Goal: Task Accomplishment & Management: Manage account settings

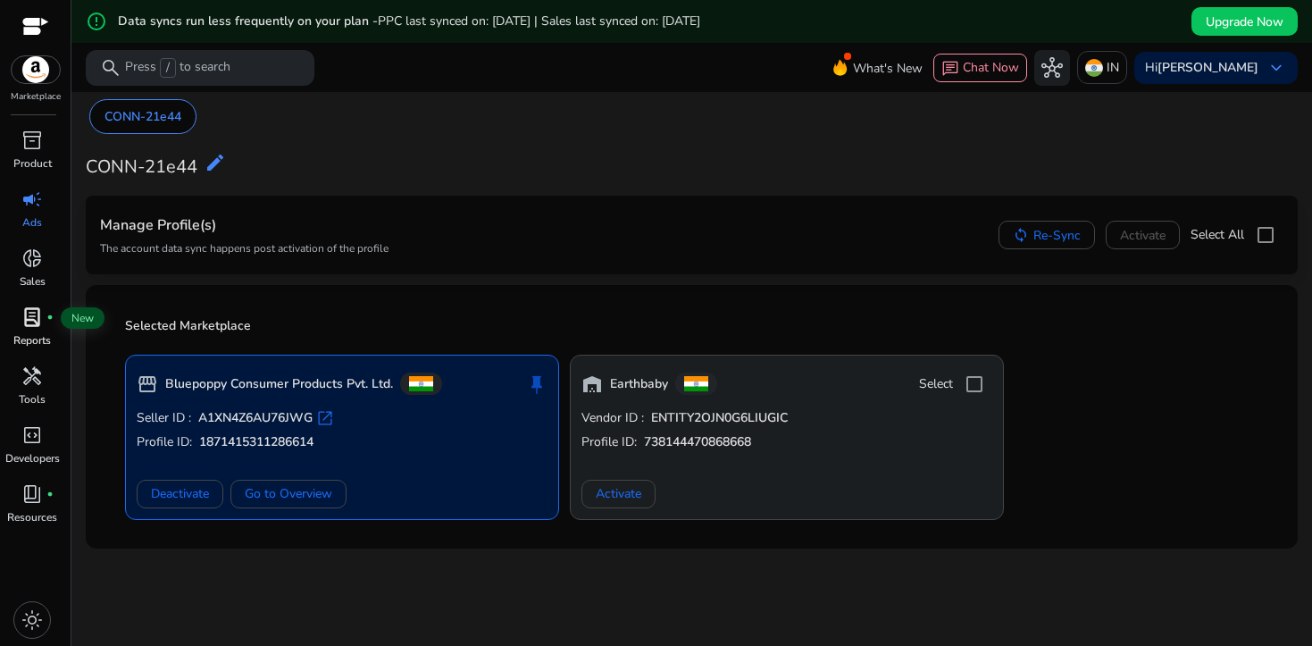
click at [38, 321] on span "lab_profile" at bounding box center [31, 316] width 21 height 21
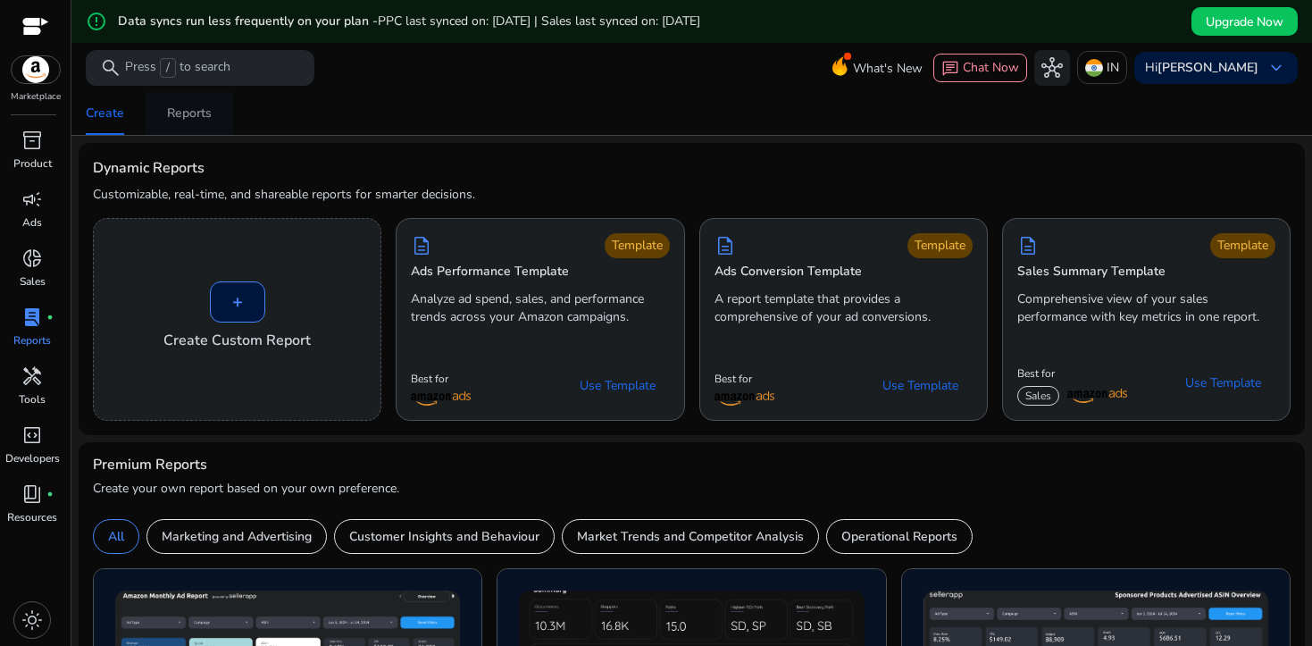
click at [203, 110] on div "Reports" at bounding box center [189, 113] width 45 height 13
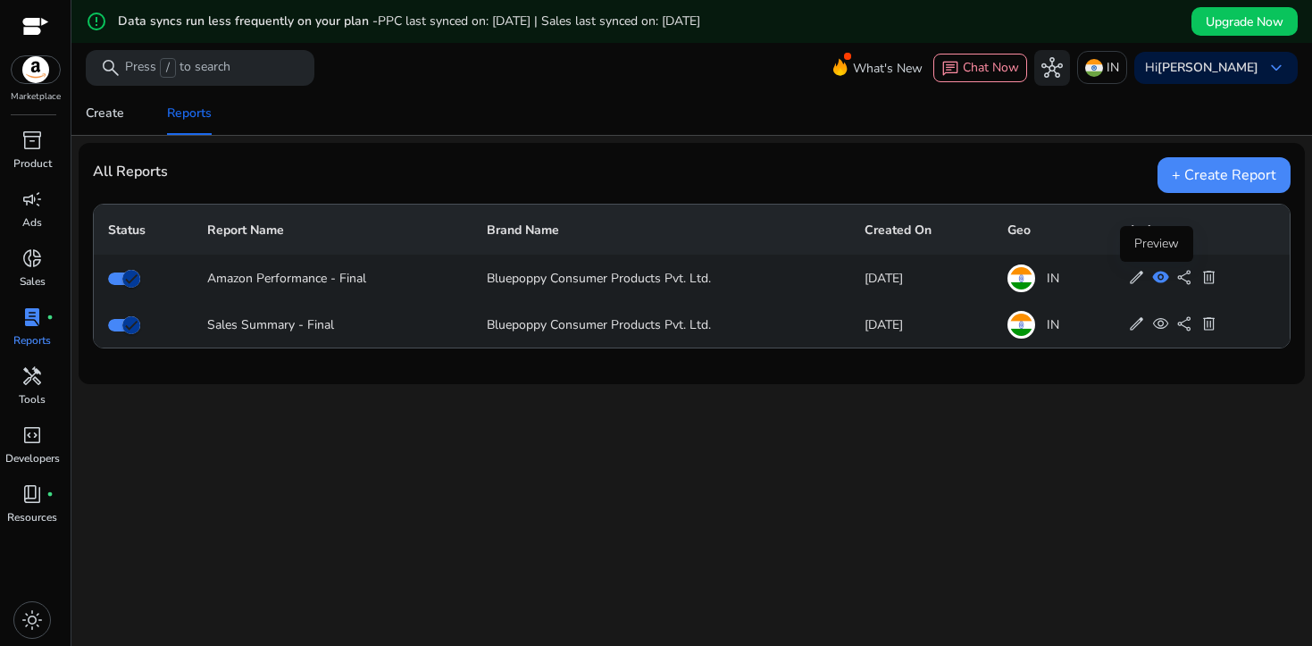
click at [1157, 284] on span "visibility" at bounding box center [1160, 277] width 17 height 17
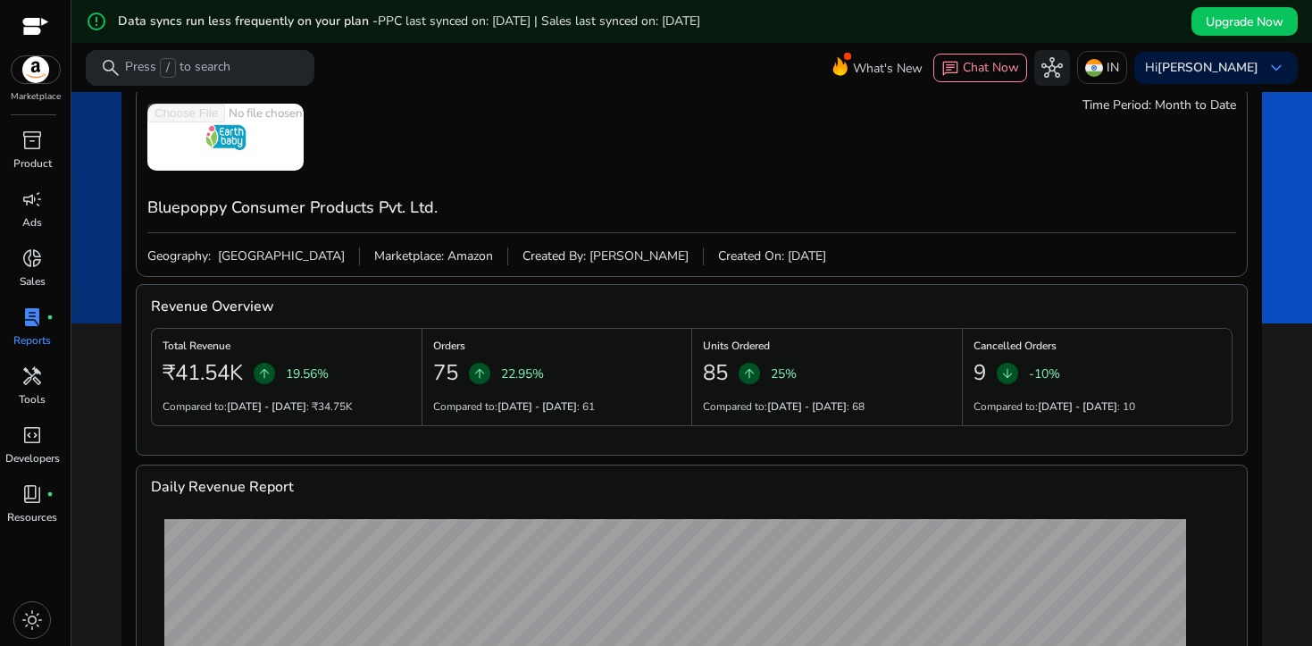
scroll to position [24, 0]
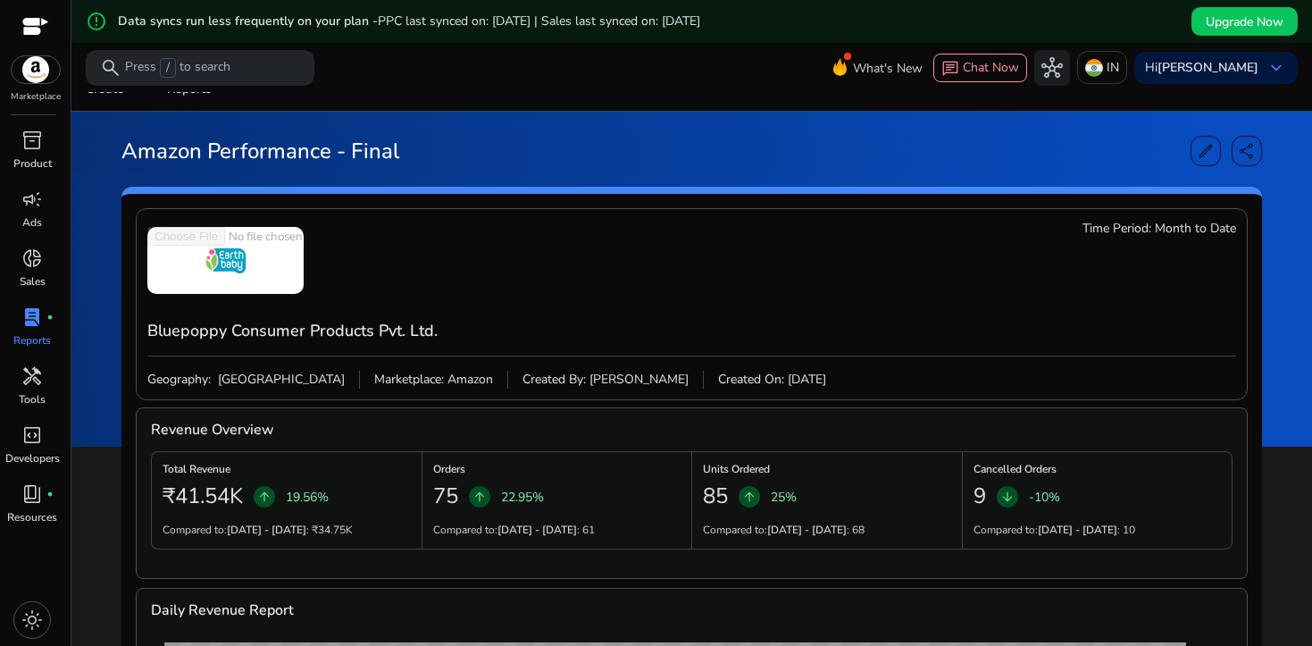
click at [1210, 227] on span "Month to Date" at bounding box center [1195, 229] width 81 height 18
click at [1197, 155] on span "edit" at bounding box center [1205, 151] width 18 height 18
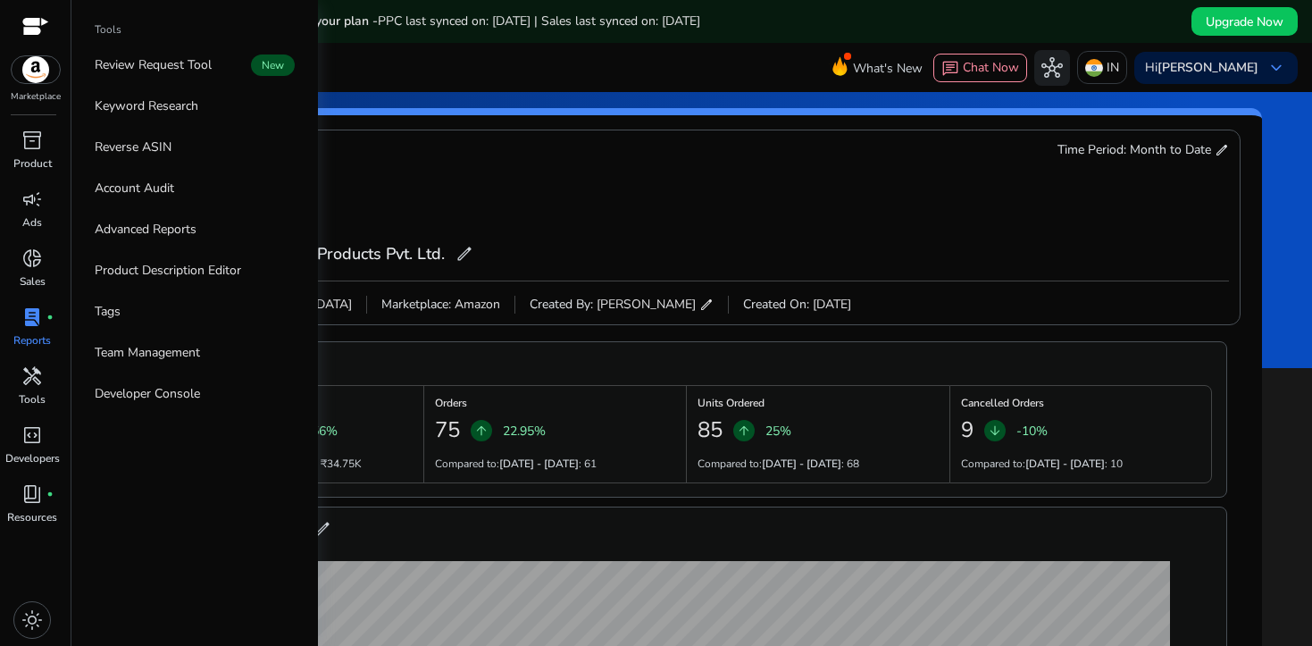
click at [35, 85] on div "Marketplace" at bounding box center [35, 52] width 71 height 104
click at [35, 68] on img at bounding box center [36, 69] width 48 height 27
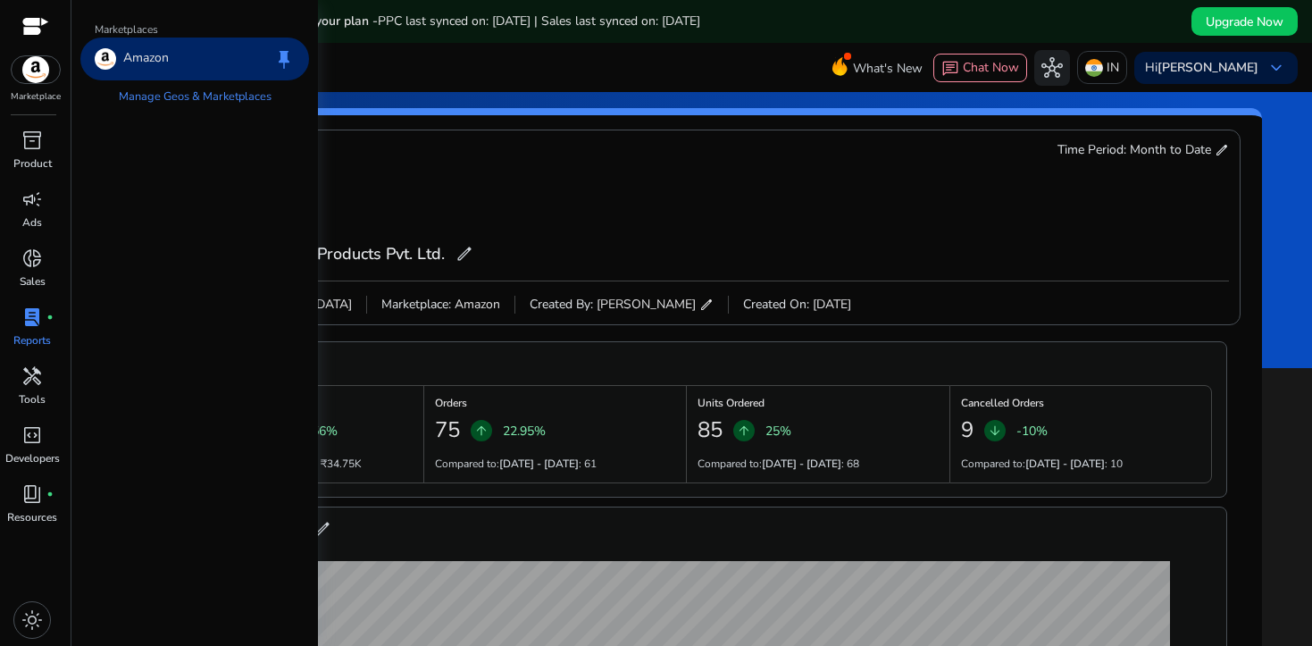
click at [153, 70] on div "Amazon keep" at bounding box center [194, 59] width 229 height 43
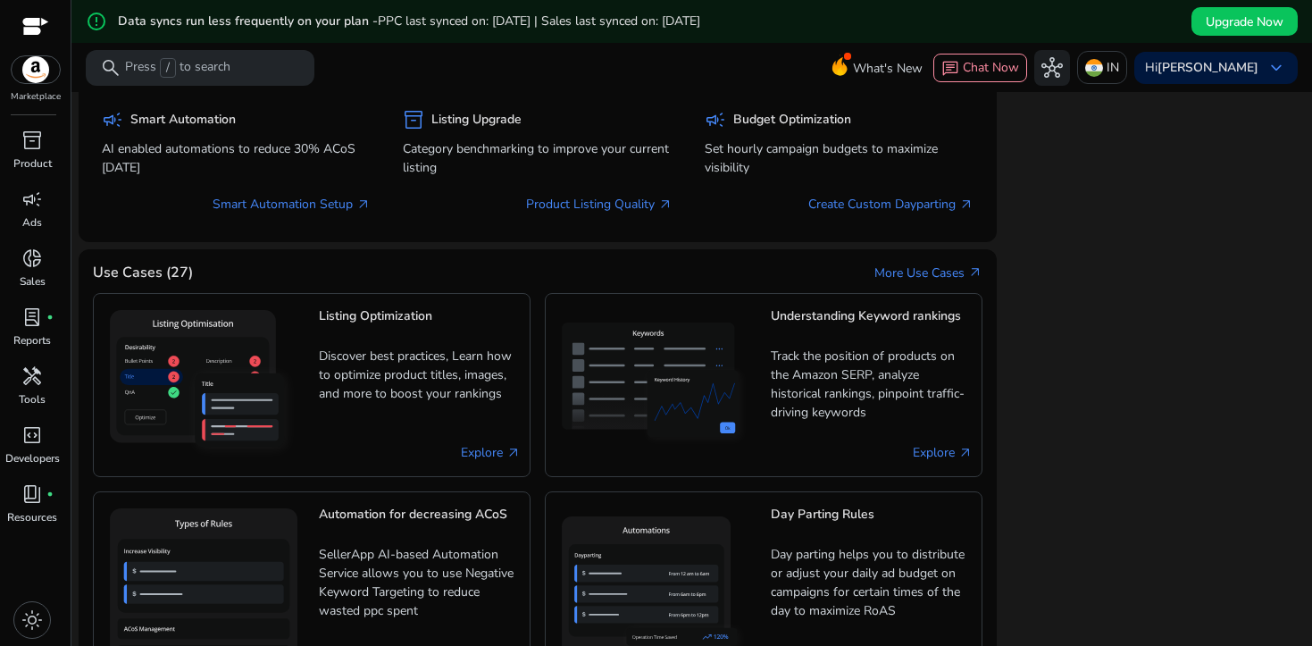
scroll to position [1080, 0]
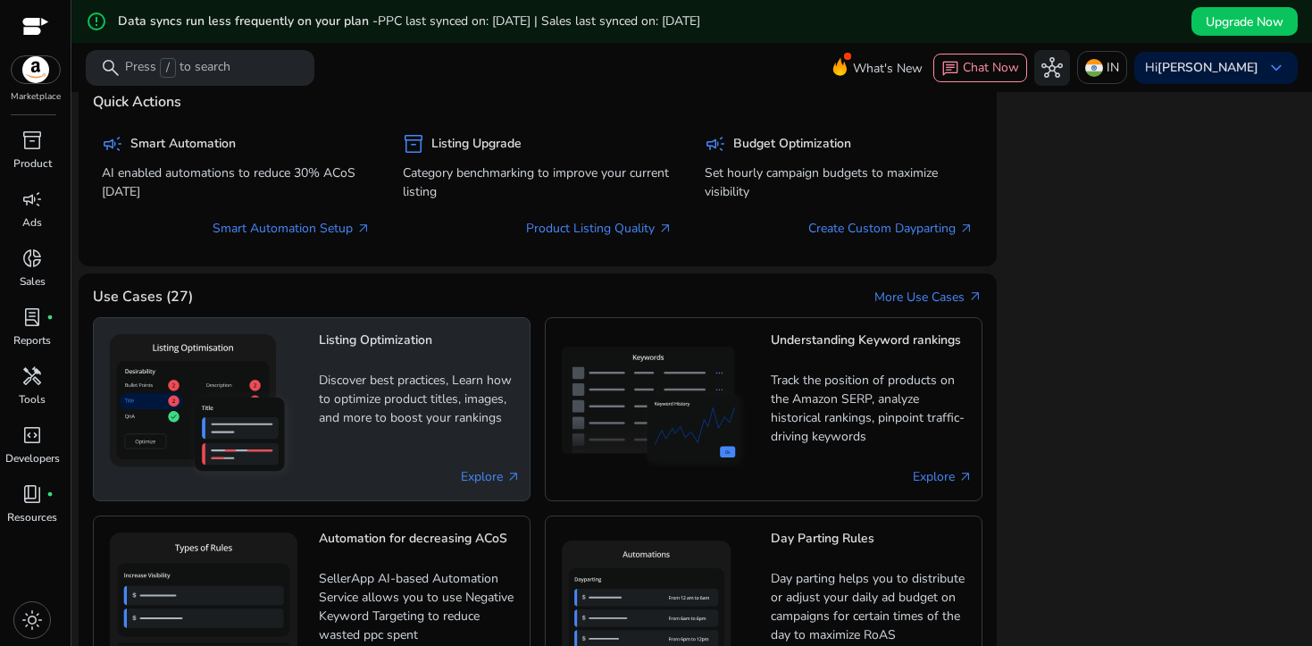
click at [488, 463] on div "Explore arrow_outward" at bounding box center [420, 476] width 202 height 30
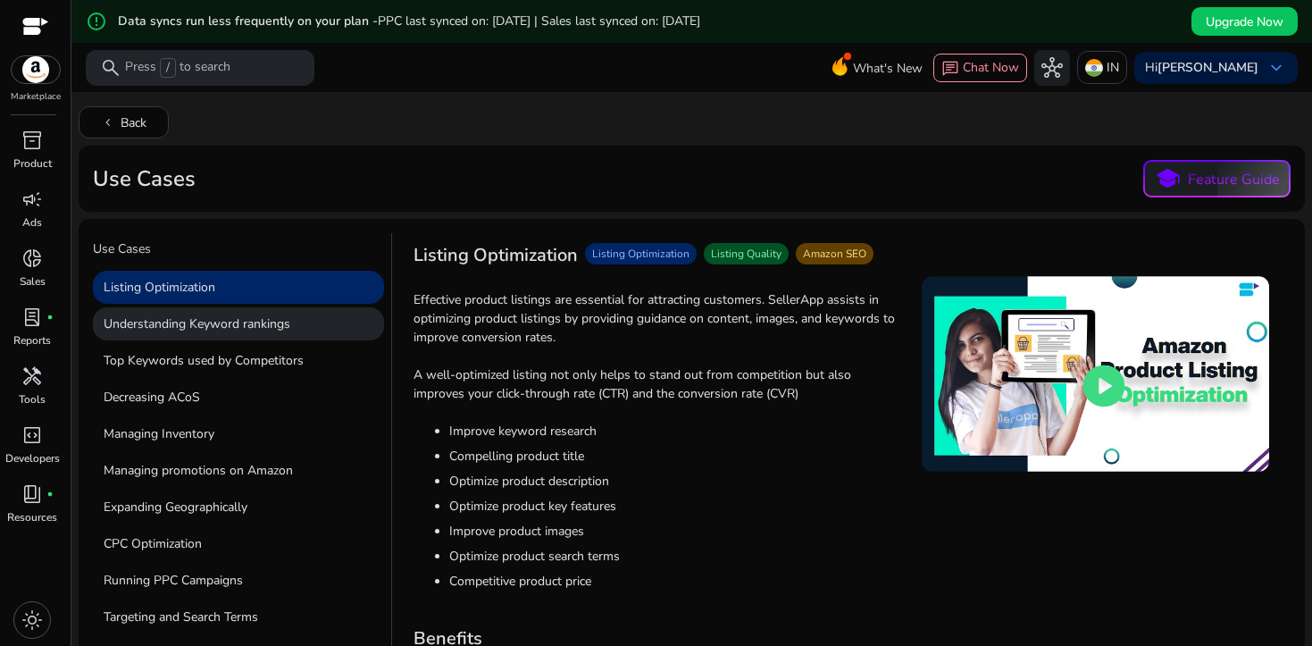
click at [282, 316] on p "Understanding Keyword rankings" at bounding box center [238, 323] width 291 height 33
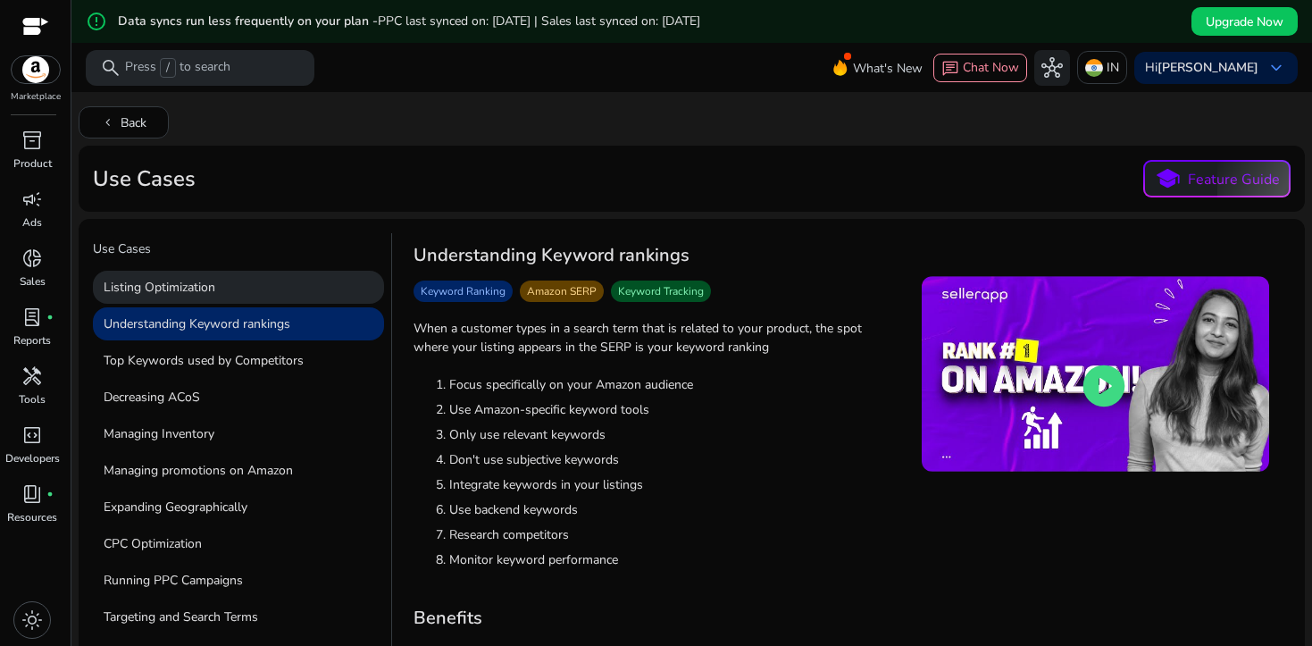
click at [254, 293] on p "Listing Optimization" at bounding box center [238, 287] width 291 height 33
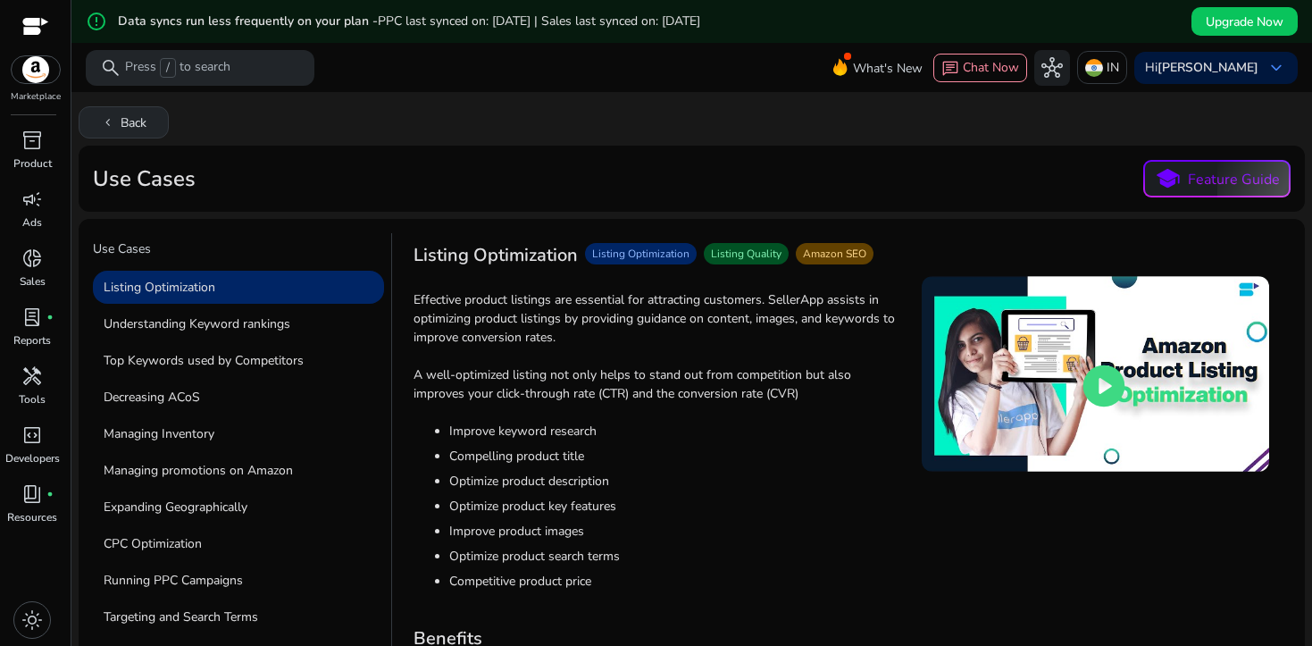
click at [104, 115] on span "chevron_left" at bounding box center [108, 122] width 14 height 14
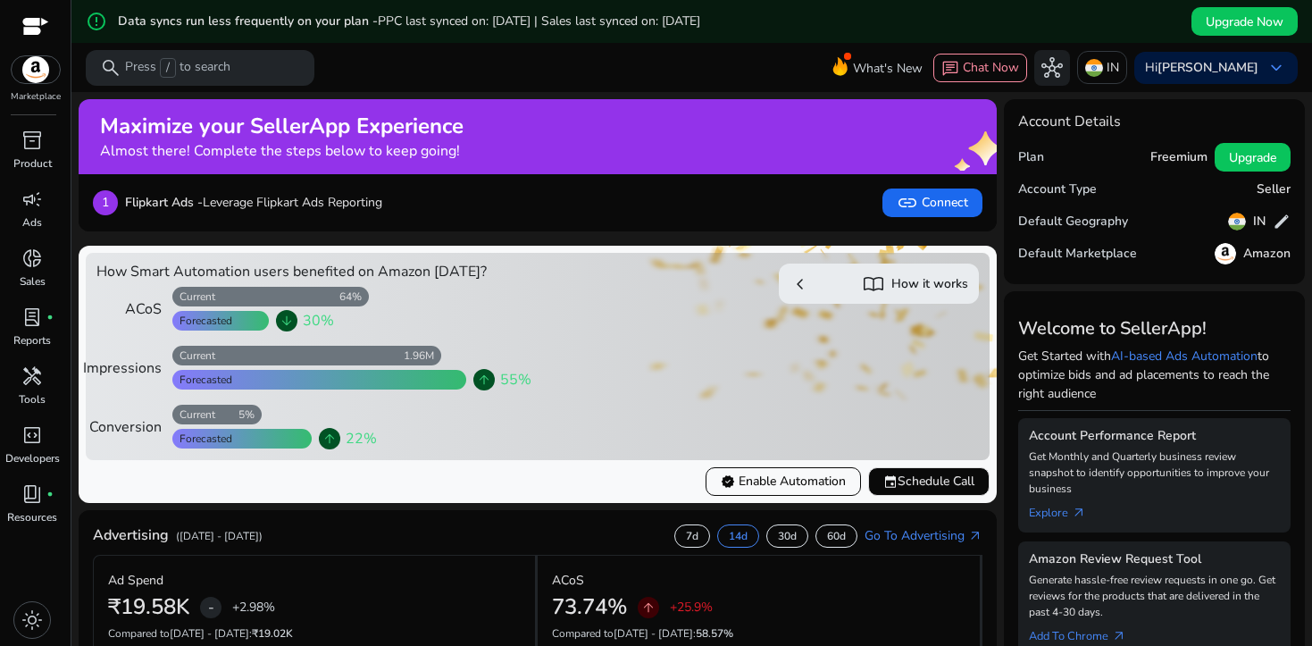
click at [1247, 262] on h5 "Amazon" at bounding box center [1266, 253] width 47 height 15
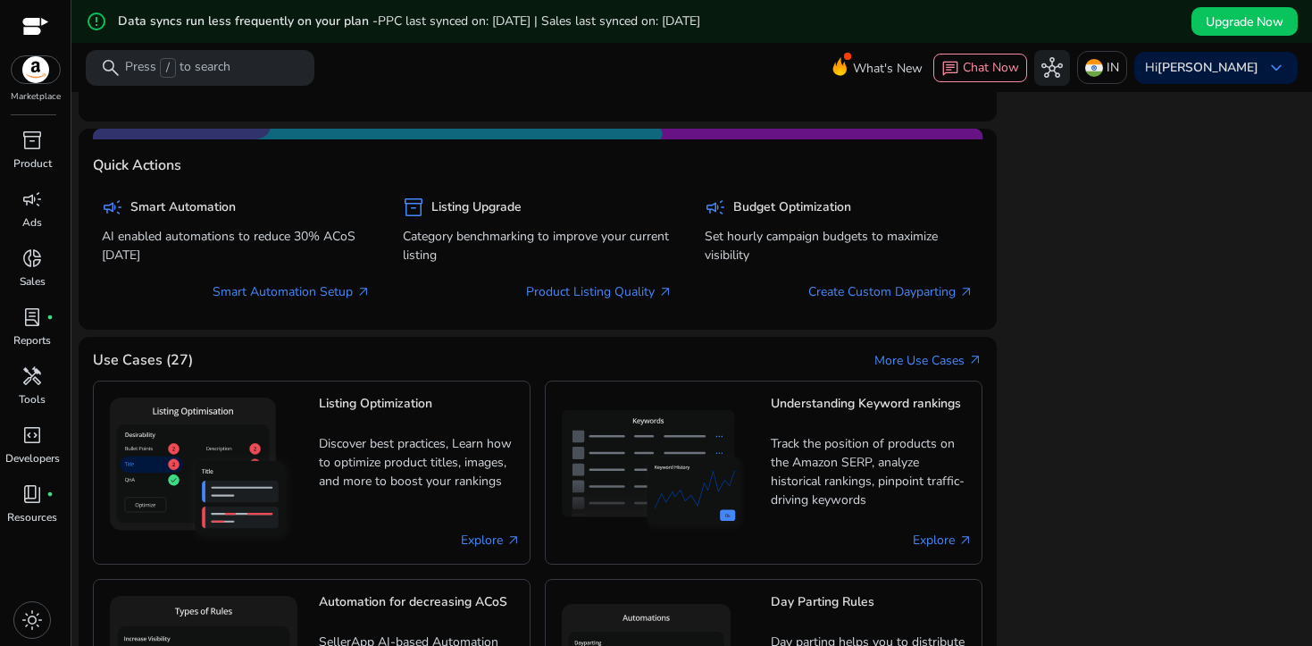
scroll to position [968, 0]
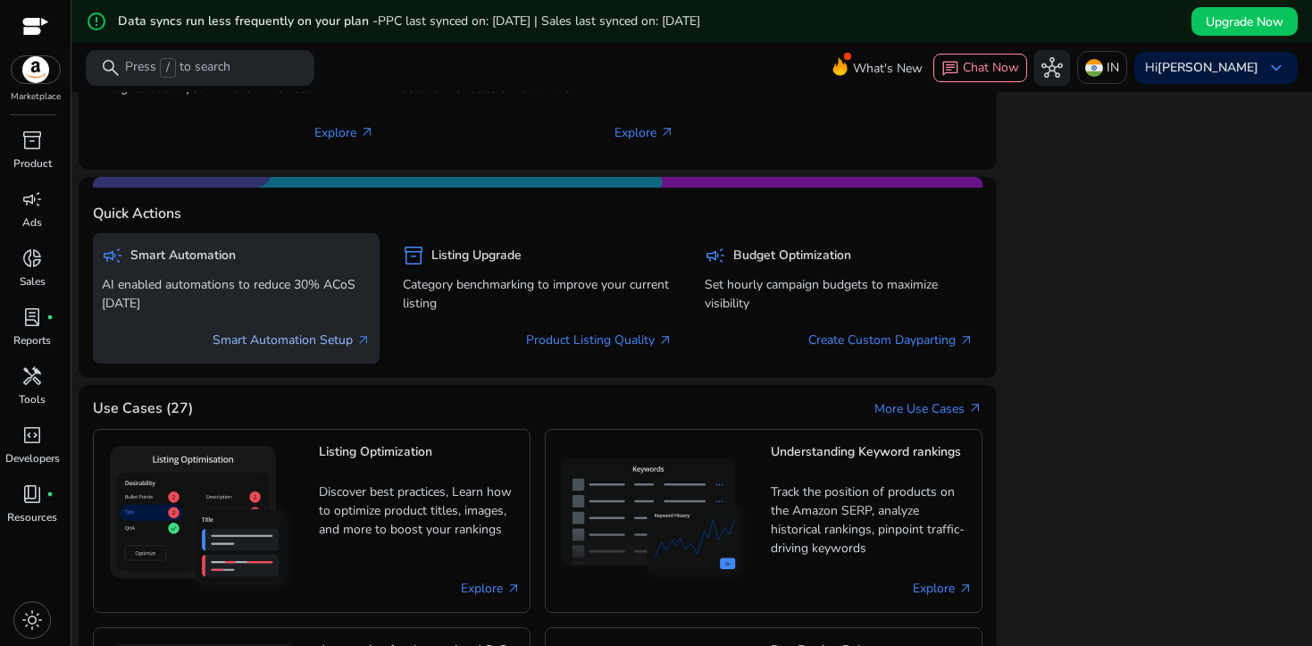
click at [350, 336] on link "Smart Automation Setup arrow_outward" at bounding box center [292, 339] width 158 height 19
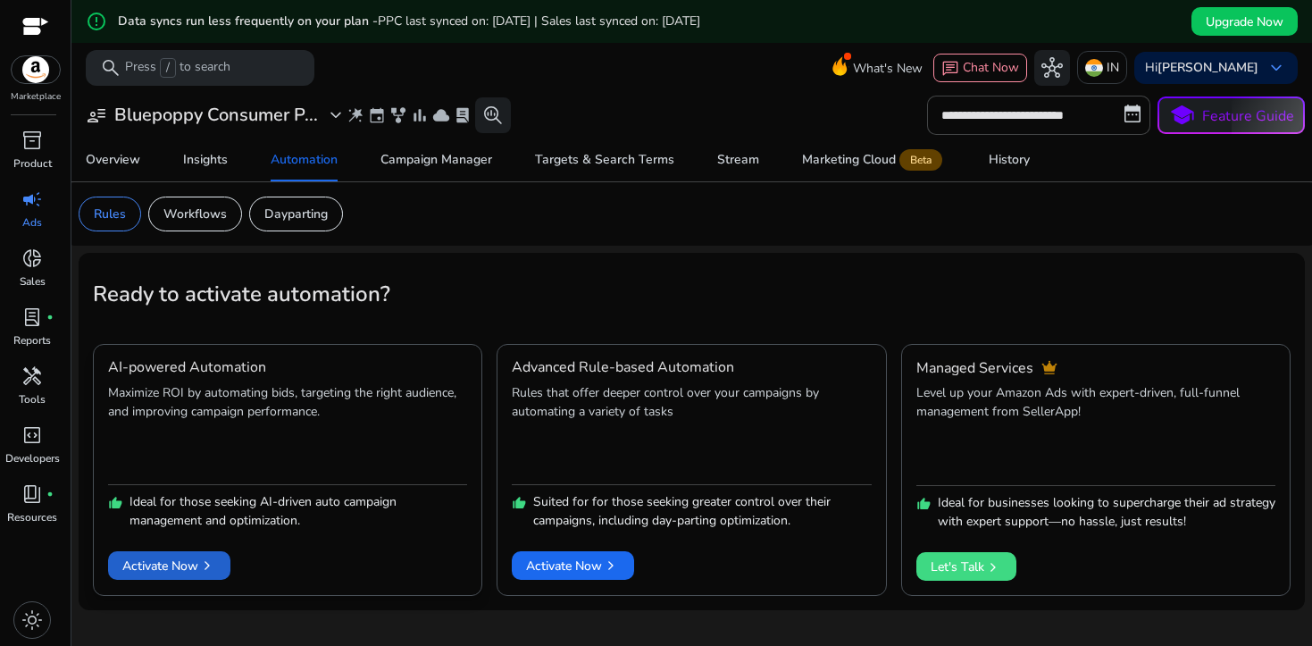
click at [203, 563] on span "chevron_right" at bounding box center [207, 565] width 18 height 18
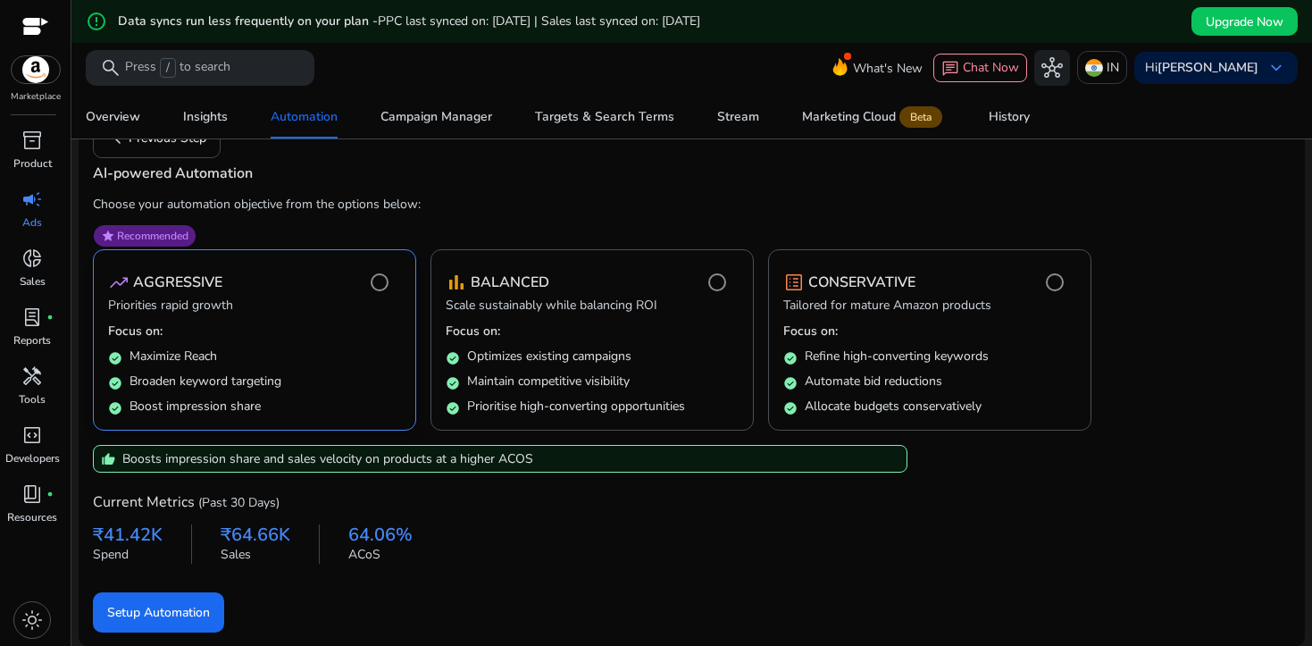
scroll to position [150, 0]
click at [669, 313] on p "Scale sustainably while balancing ROI" at bounding box center [592, 306] width 293 height 21
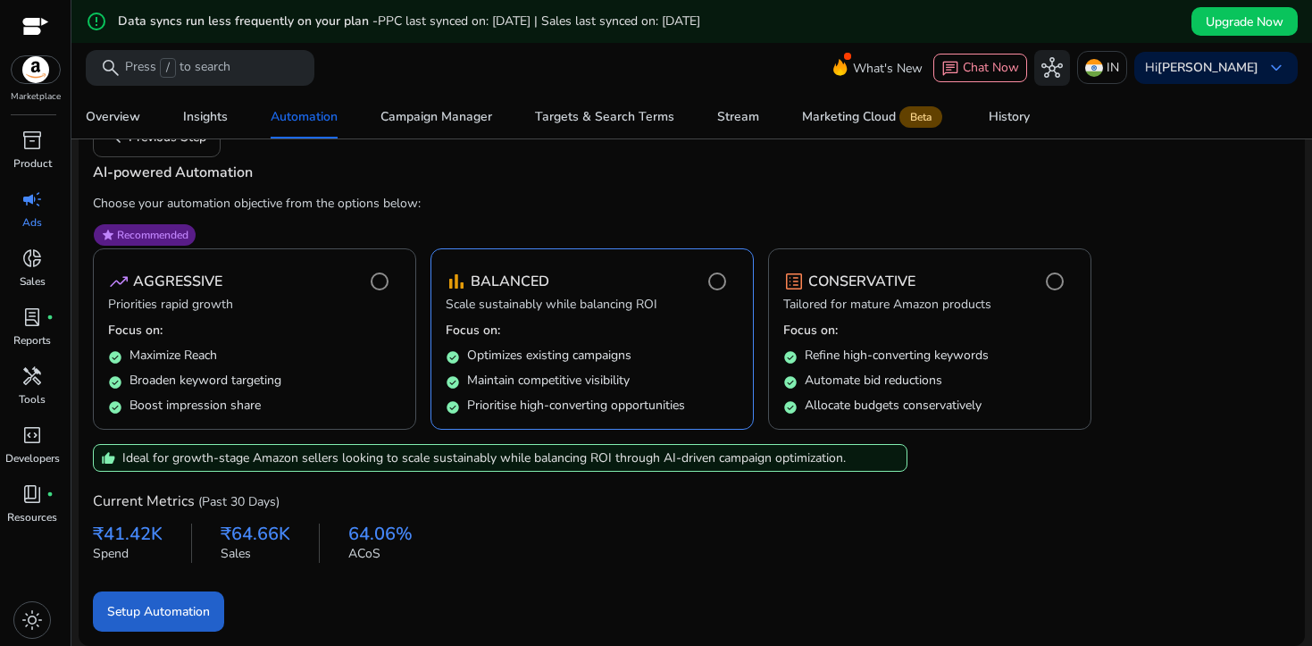
click at [177, 618] on span "Setup Automation" at bounding box center [158, 611] width 103 height 19
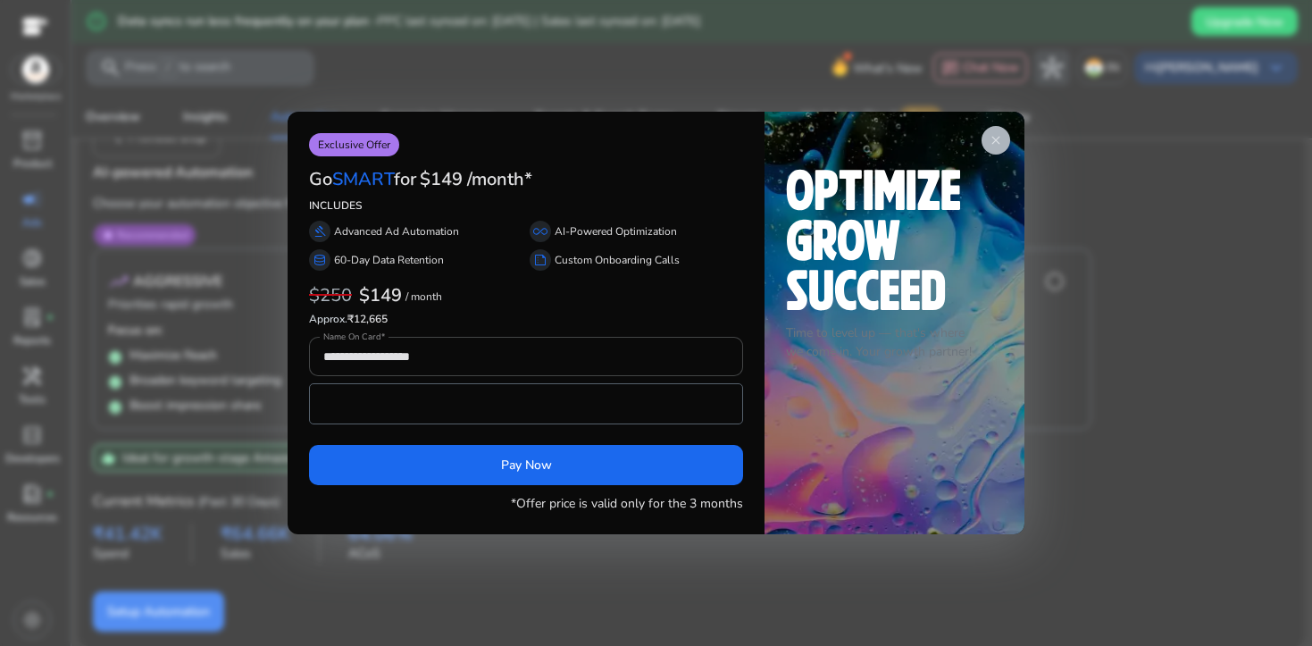
click at [999, 140] on span "close" at bounding box center [995, 140] width 14 height 14
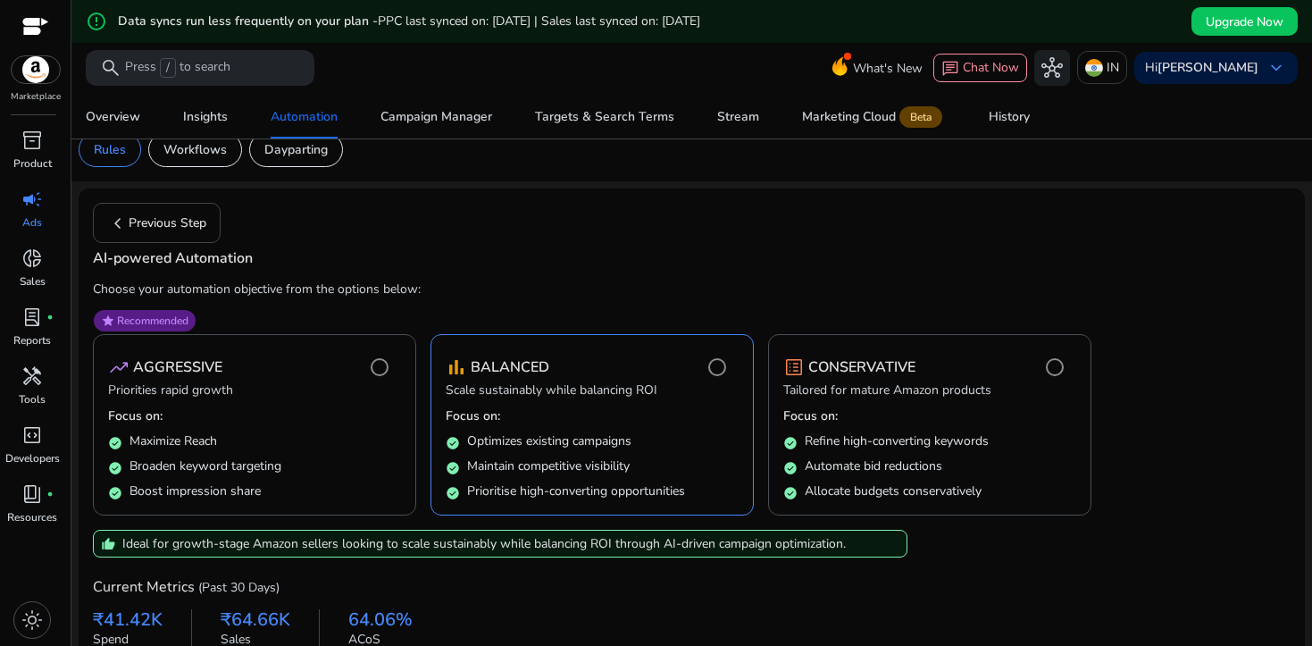
scroll to position [4, 0]
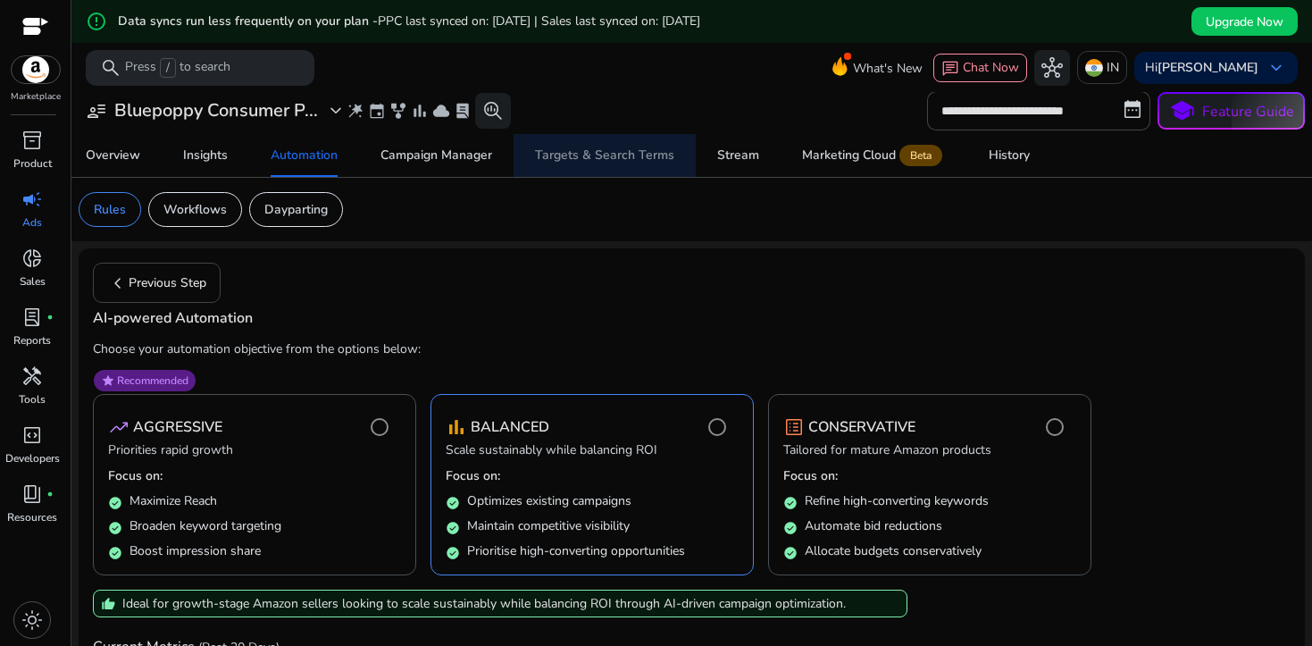
click at [620, 162] on div "Targets & Search Terms" at bounding box center [604, 155] width 139 height 13
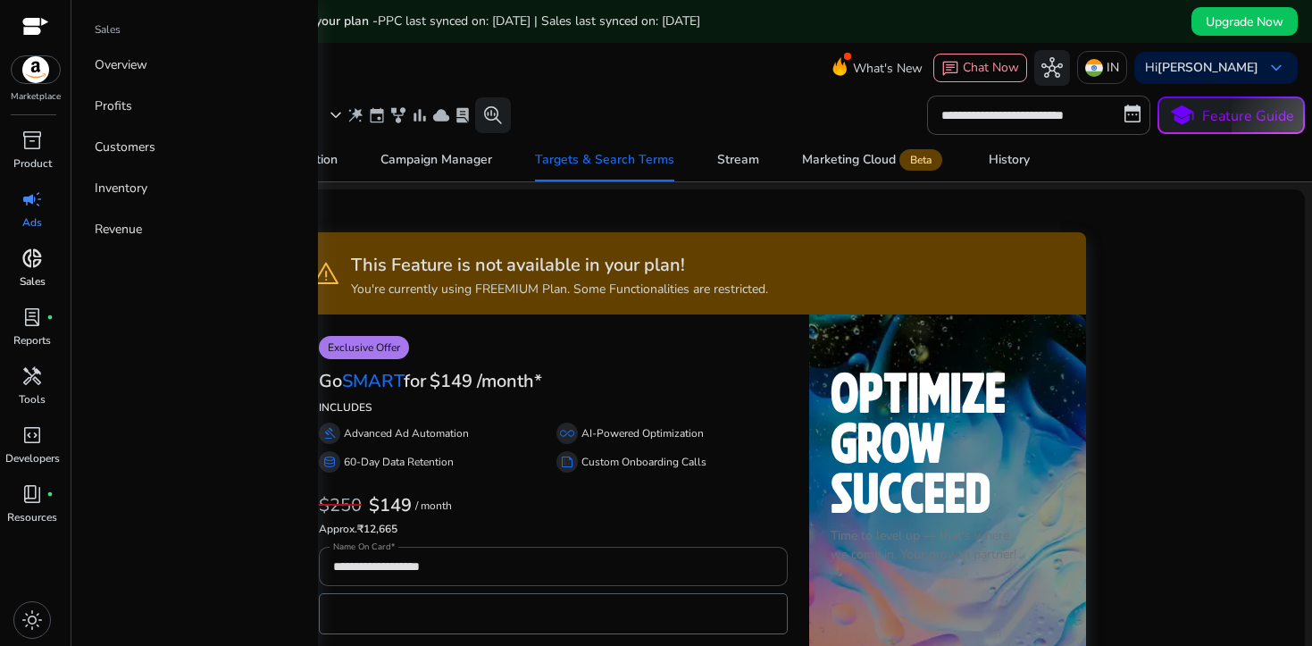
click at [39, 263] on span "donut_small" at bounding box center [31, 257] width 21 height 21
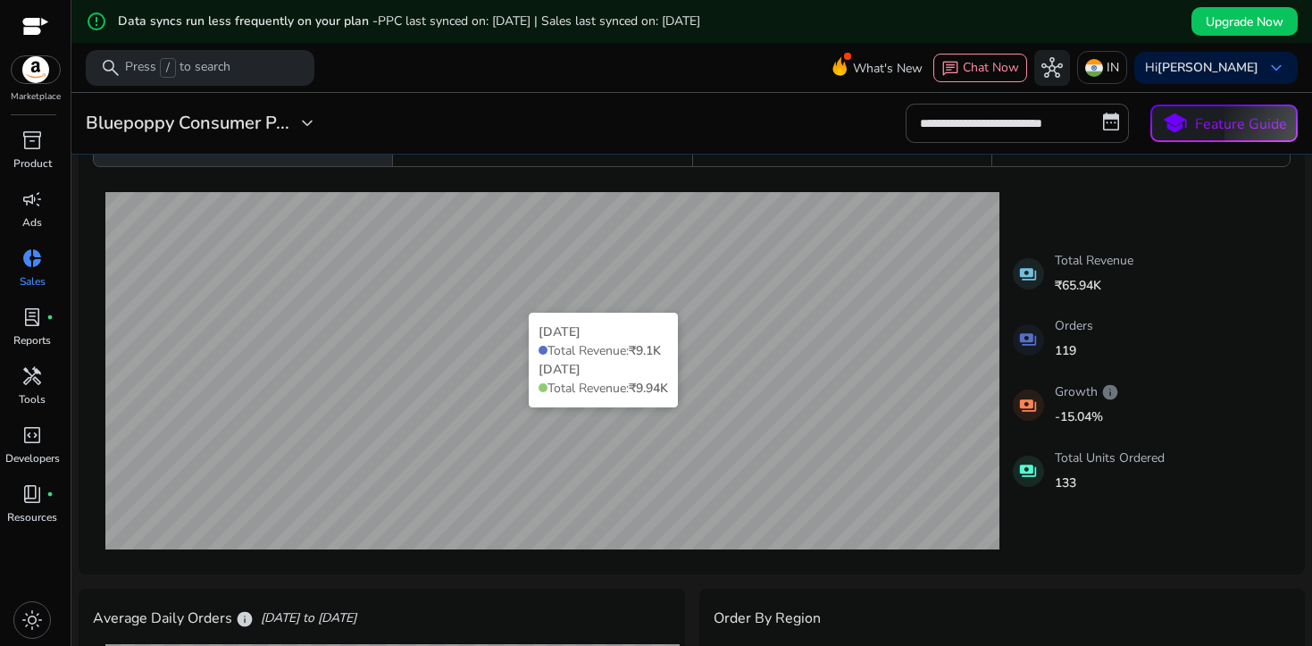
scroll to position [215, 0]
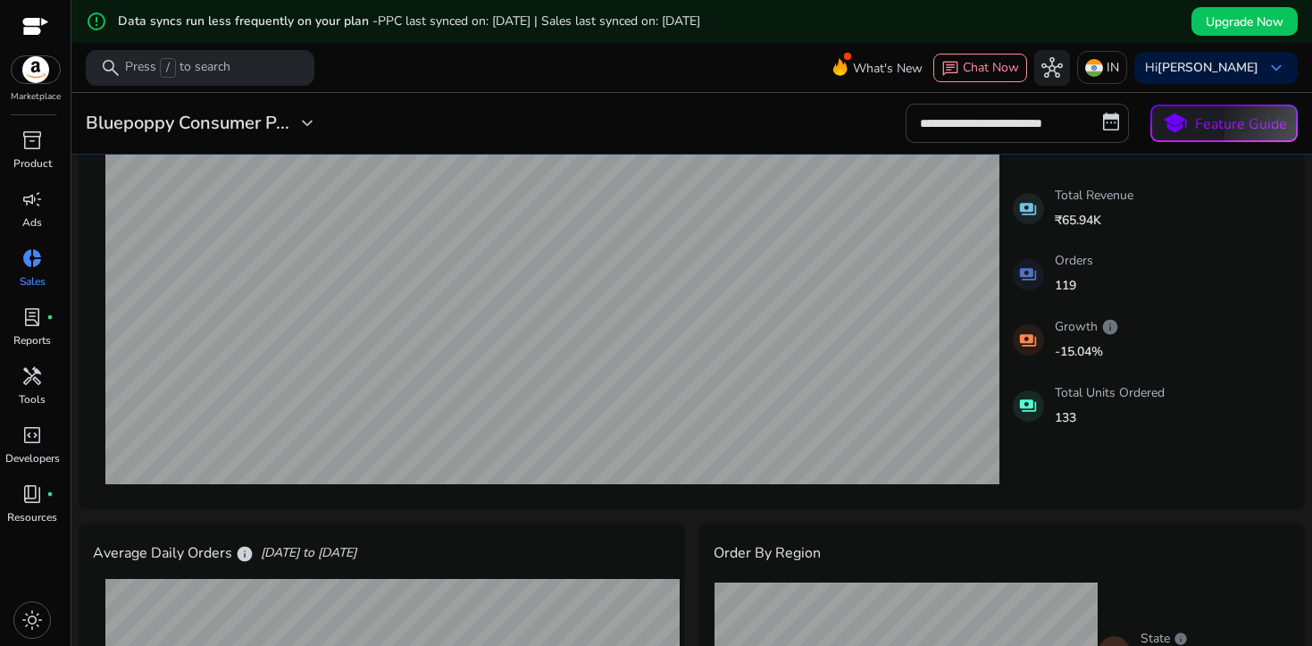
click at [1015, 137] on input "**********" at bounding box center [1016, 123] width 223 height 39
select select "*"
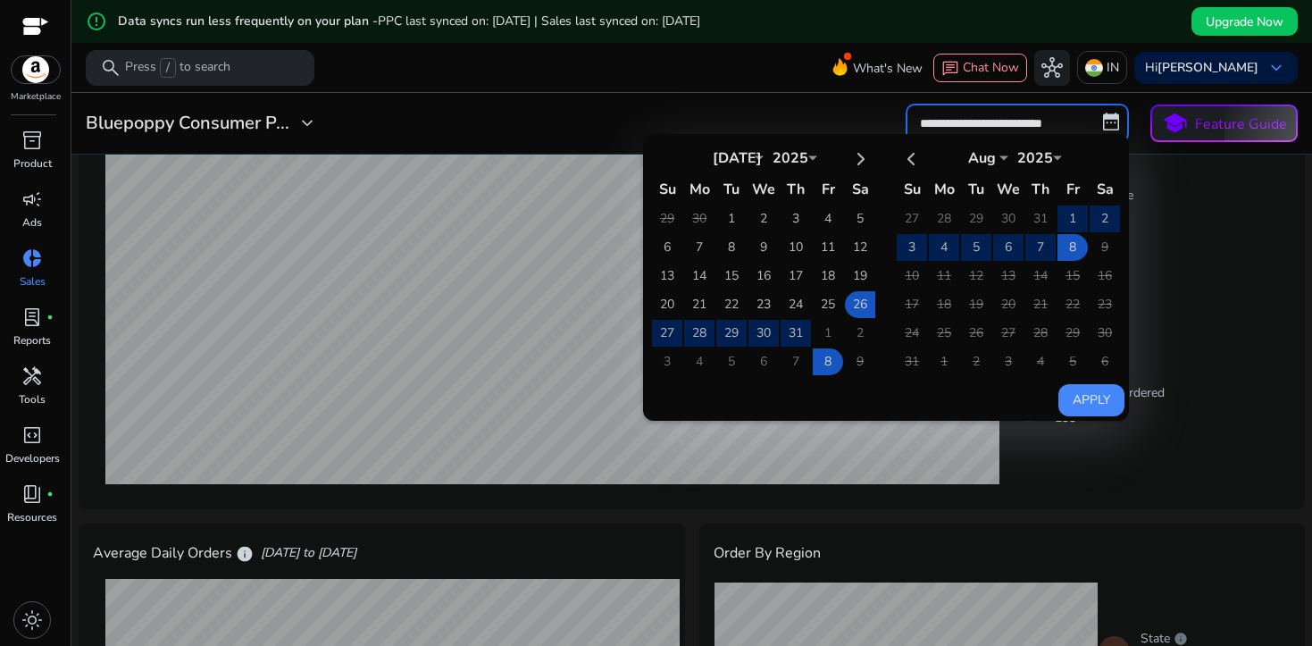
click at [645, 120] on div "**********" at bounding box center [692, 123] width 1226 height 39
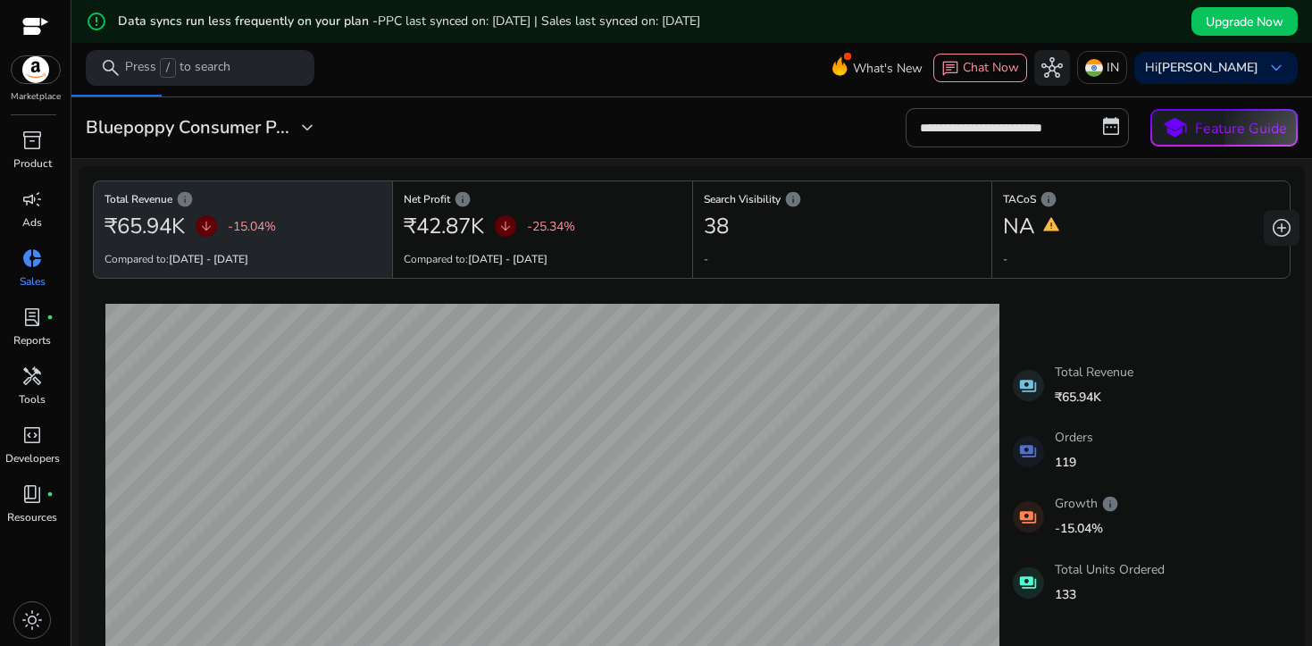
scroll to position [0, 0]
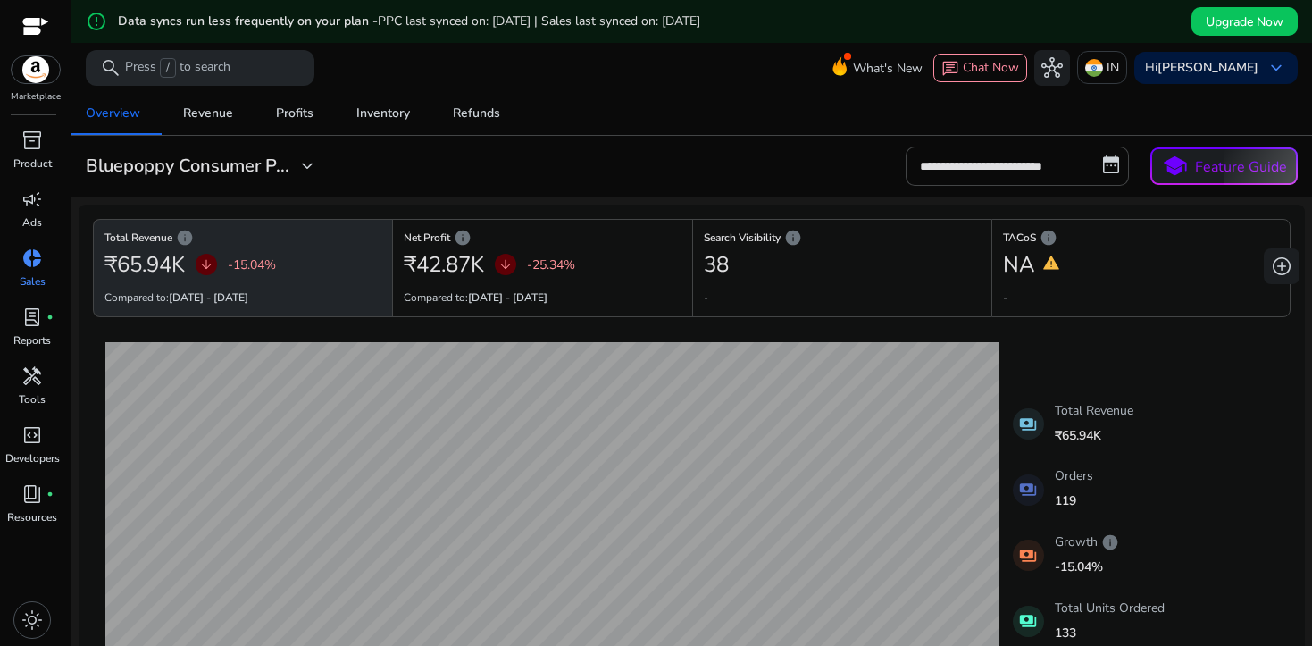
click at [700, 20] on span "PPC last synced on: [DATE] | Sales last synced on: [DATE]" at bounding box center [539, 21] width 322 height 17
click at [1213, 18] on span "Upgrade Now" at bounding box center [1244, 22] width 78 height 19
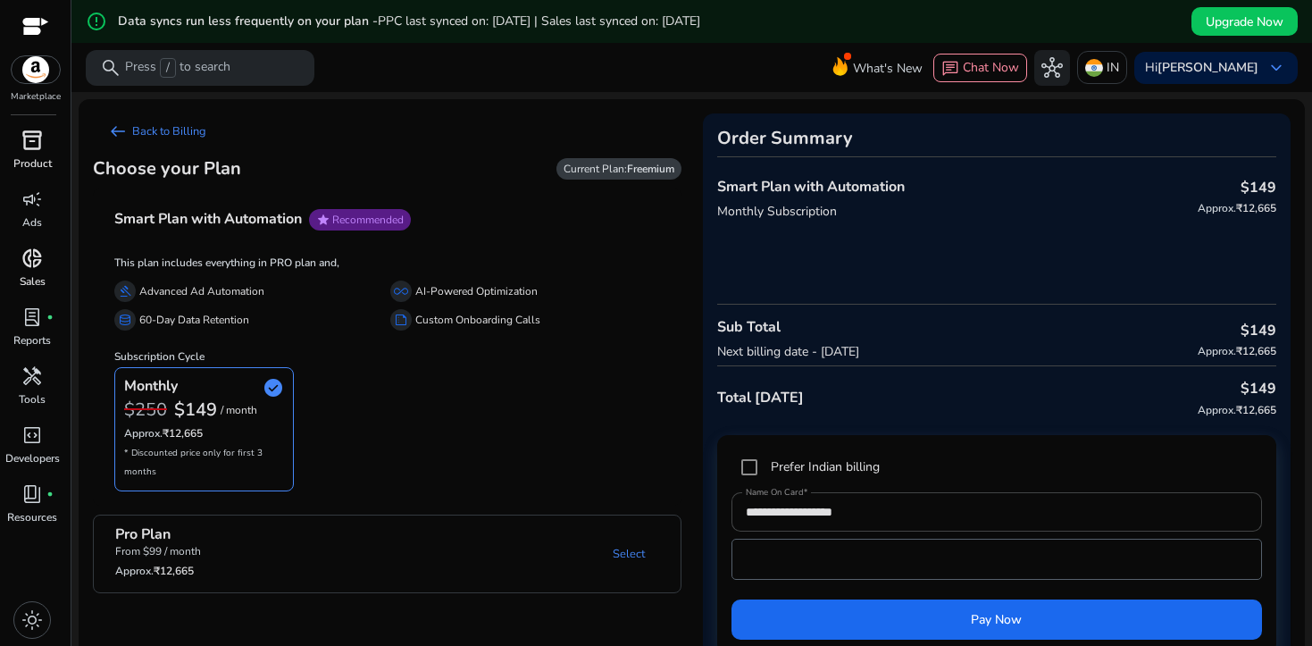
click at [40, 143] on span "inventory_2" at bounding box center [31, 139] width 21 height 21
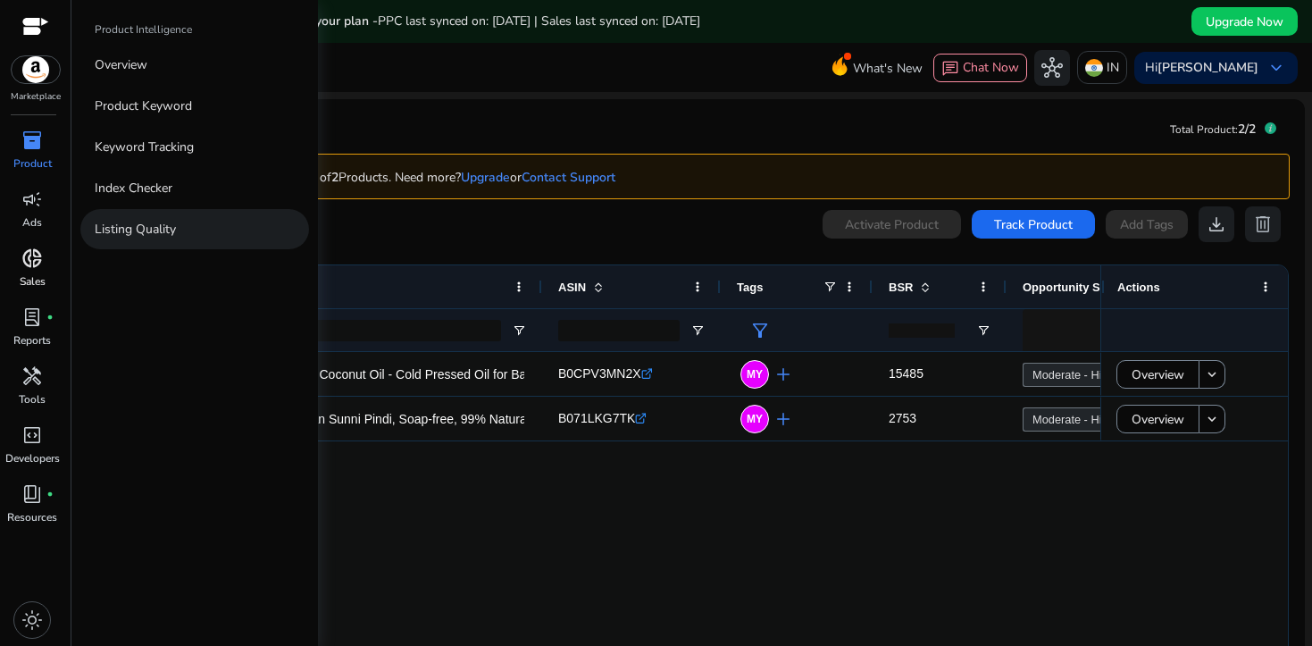
click at [188, 221] on link "Listing Quality" at bounding box center [194, 229] width 229 height 40
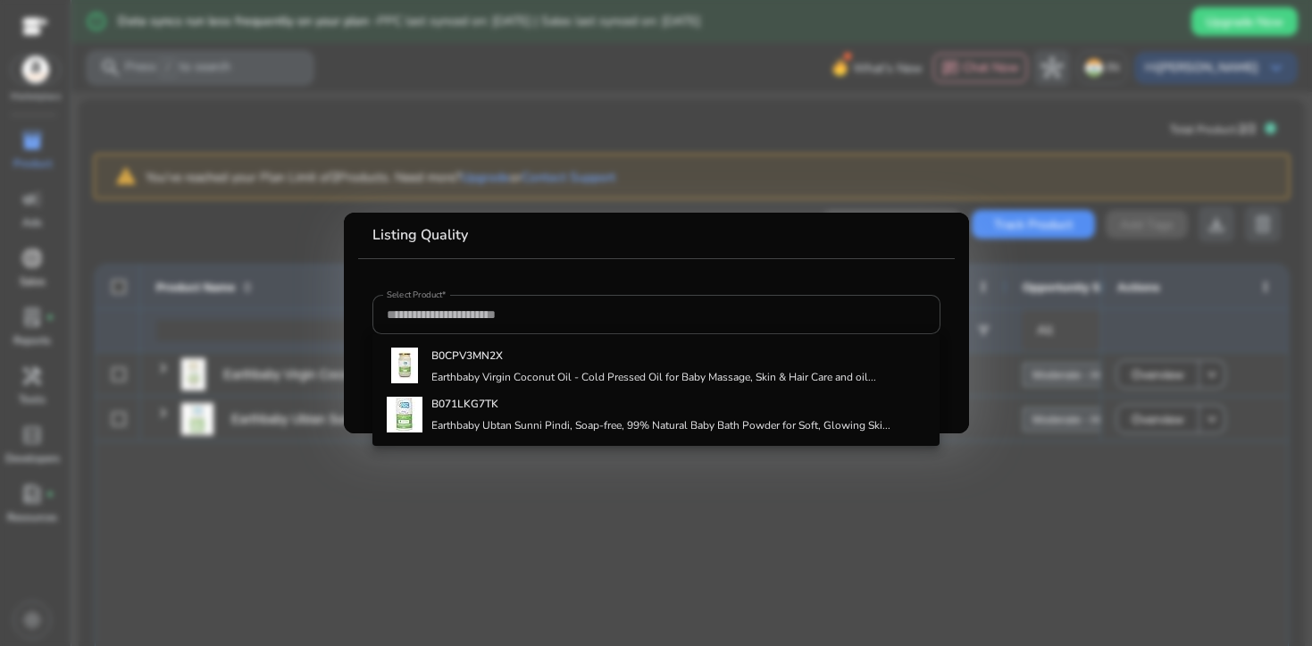
click at [311, 555] on div at bounding box center [656, 323] width 1312 height 646
